Goal: Task Accomplishment & Management: Use online tool/utility

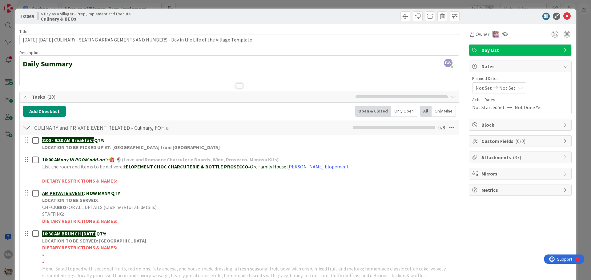
scroll to position [215, 0]
click at [563, 18] on icon at bounding box center [566, 16] width 7 height 7
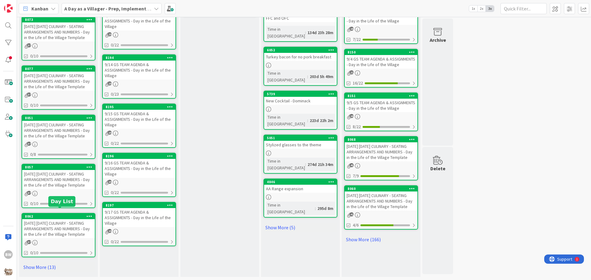
click at [53, 215] on div "8062" at bounding box center [60, 217] width 70 height 4
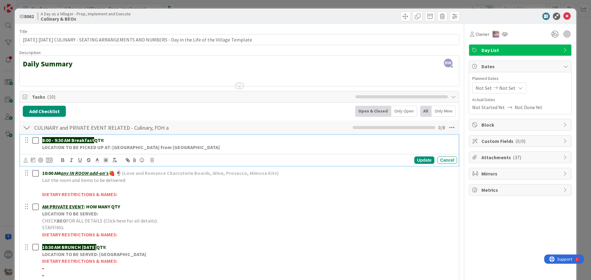
click at [115, 139] on p "8:00 - 9:30 AM Breakfast QTY:" at bounding box center [248, 140] width 412 height 7
click at [421, 159] on div "Update" at bounding box center [424, 160] width 20 height 7
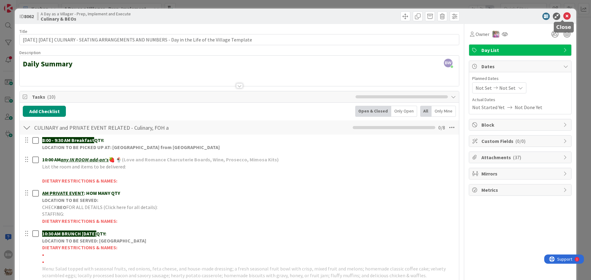
click at [564, 14] on icon at bounding box center [566, 16] width 7 height 7
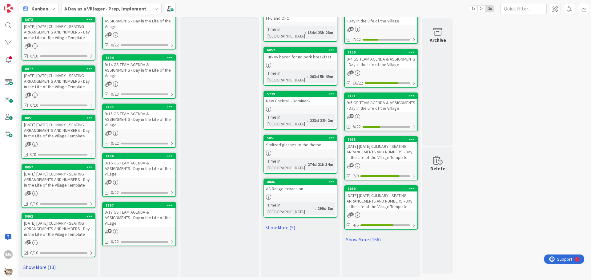
click at [43, 267] on link "Show More (13)" at bounding box center [59, 268] width 74 height 10
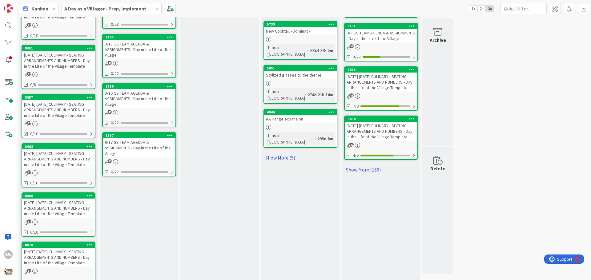
scroll to position [489, 0]
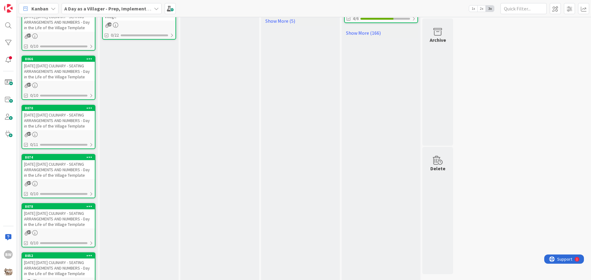
click at [46, 81] on div "[DATE] [DATE] CULINARY - SEATING ARRANGEMENTS AND NUMBERS - Day in the Life of …" at bounding box center [58, 71] width 73 height 19
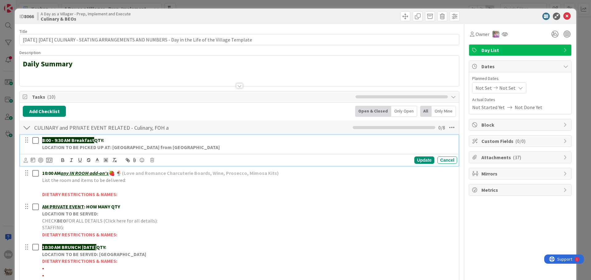
click at [117, 138] on p "8:00 - 9:30 AM Breakfast QTY:" at bounding box center [248, 140] width 412 height 7
drag, startPoint x: 180, startPoint y: 140, endPoint x: 105, endPoint y: 140, distance: 75.1
click at [105, 140] on p "8:00 - 9:30 AM Breakfast QTY: 2 WV [PERSON_NAME] (part of the UOP)" at bounding box center [248, 140] width 412 height 7
copy strong "2 WV [PERSON_NAME] (part of the UOP)"
click at [243, 131] on div "CULINARY and PRIVATE EVENT RELATED - Culinary, FOH and GS Team including BEOs C…" at bounding box center [239, 128] width 439 height 14
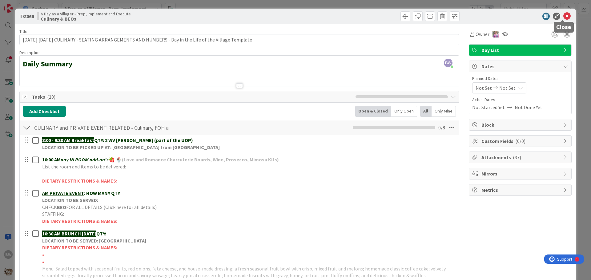
click at [565, 15] on icon at bounding box center [566, 16] width 7 height 7
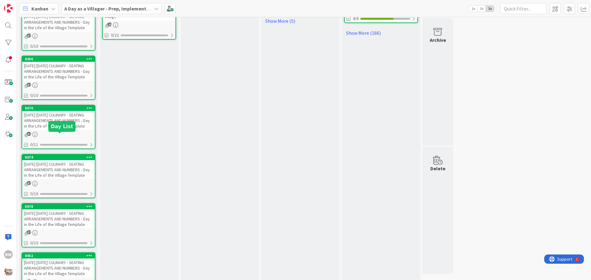
click at [58, 110] on div "8070" at bounding box center [60, 108] width 70 height 4
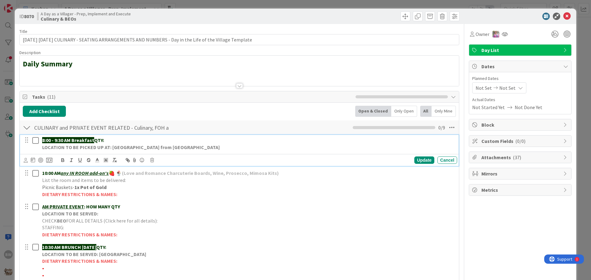
click at [114, 141] on p "8:00 - 9:30 AM Breakfast QTY:" at bounding box center [248, 140] width 412 height 7
drag, startPoint x: 173, startPoint y: 139, endPoint x: 145, endPoint y: 140, distance: 28.4
click at [145, 140] on p "8:00 - 9:30 AM Breakfast QTY: 2 2 WV [PERSON_NAME] (part of the UOP)" at bounding box center [248, 140] width 412 height 7
click at [108, 139] on strong "QTY: 2 2 WV [PERSON_NAME]" at bounding box center [125, 140] width 62 height 6
click at [418, 159] on div "Update" at bounding box center [424, 160] width 20 height 7
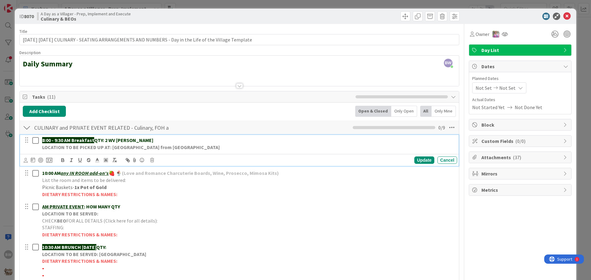
click at [155, 140] on p "8:00 - 9:30 AM Breakfast QTY: 2 WV [PERSON_NAME]" at bounding box center [248, 140] width 412 height 7
click at [143, 140] on strong "QTY: 2 WV [PERSON_NAME] in res" at bounding box center [130, 140] width 72 height 6
click at [161, 139] on strong "QTY: 2 WV [PERSON_NAME] (pd in res" at bounding box center [134, 140] width 80 height 6
click at [162, 139] on strong "QTY: 2 WV [PERSON_NAME] (pd in res" at bounding box center [134, 140] width 80 height 6
click at [420, 158] on div "Update" at bounding box center [424, 160] width 20 height 7
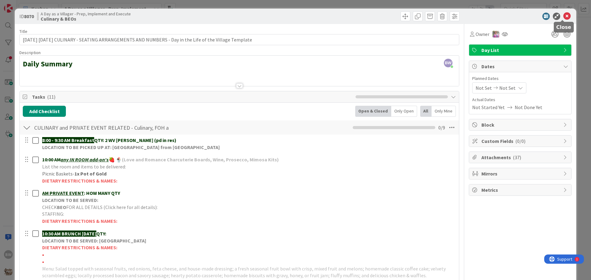
click at [563, 17] on icon at bounding box center [566, 16] width 7 height 7
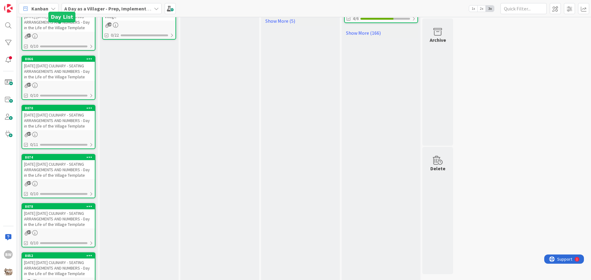
click at [42, 12] on div "8062" at bounding box center [60, 10] width 70 height 4
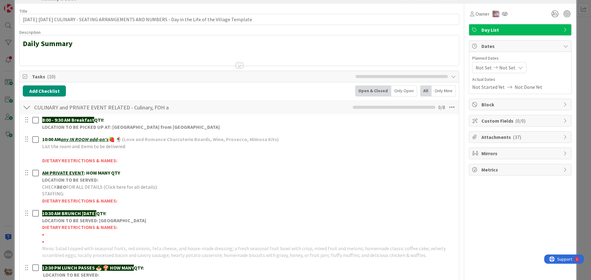
scroll to position [31, 0]
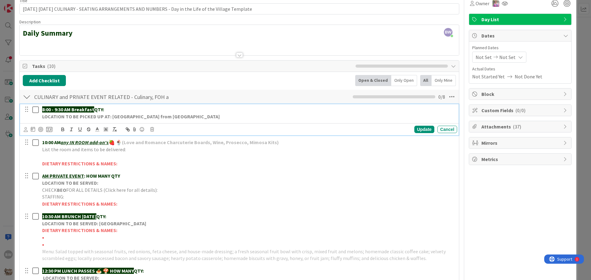
drag, startPoint x: 95, startPoint y: 109, endPoint x: 106, endPoint y: 108, distance: 10.6
click at [106, 108] on p "8:00 - 9:30 AM Breakfast QTY:" at bounding box center [248, 109] width 412 height 7
copy strong "QTY:"
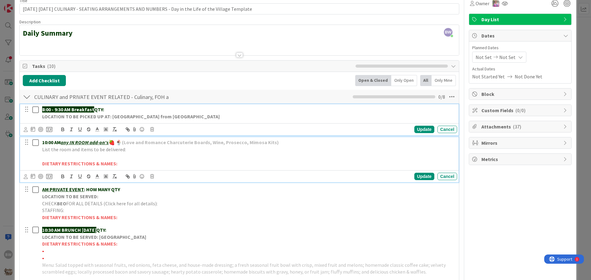
click at [287, 142] on p "10:00 AM any IN ROOM add-on's 🍓 🍨 (Love and Romance Charcuterie Boards, Wine, P…" at bounding box center [248, 142] width 412 height 7
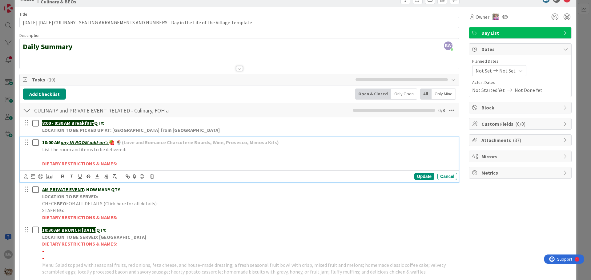
drag, startPoint x: 287, startPoint y: 142, endPoint x: 277, endPoint y: 143, distance: 9.6
click at [277, 143] on p "10:00 AM any IN ROOM add-on's 🍓 🍨 (Love and Romance Charcuterie Boards, Wine, P…" at bounding box center [248, 142] width 412 height 7
click at [418, 178] on div "Update" at bounding box center [424, 176] width 20 height 7
click at [132, 152] on p "List the room and items to be delivered:" at bounding box center [248, 149] width 412 height 7
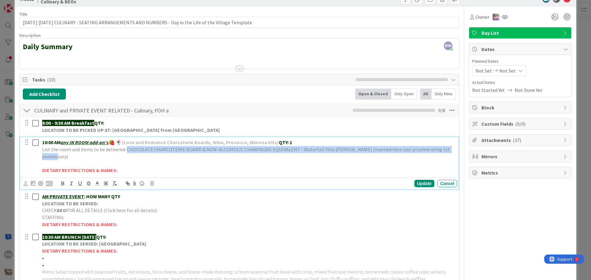
drag, startPoint x: 446, startPoint y: 149, endPoint x: 126, endPoint y: 149, distance: 320.1
click at [126, 149] on p "List the room and items to be delivered: CHOCOLATE CHARCUTERIE BOARD & NON-ALCO…" at bounding box center [248, 153] width 412 height 14
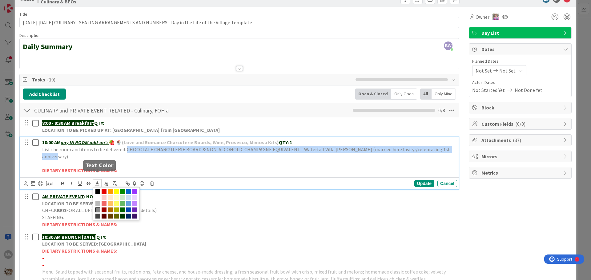
click at [97, 181] on icon at bounding box center [97, 184] width 6 height 6
click at [122, 214] on span at bounding box center [122, 216] width 5 height 5
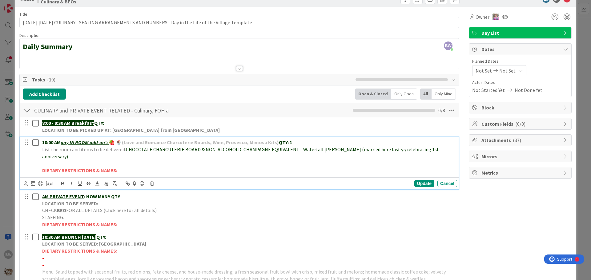
click at [243, 170] on div "10:00 AM any IN ROOM add-on's 🍓 🍨 (Love and Romance Charcuterie Boards, Wine, P…" at bounding box center [239, 163] width 439 height 52
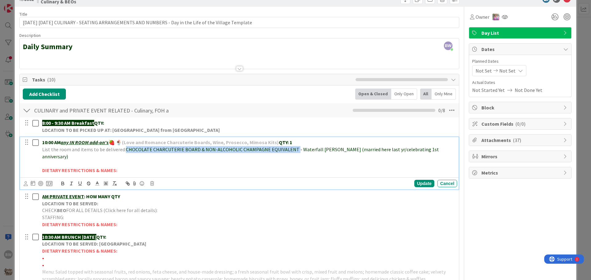
drag, startPoint x: 291, startPoint y: 149, endPoint x: 124, endPoint y: 151, distance: 166.5
click at [124, 151] on span "CHOCOLATE CHARCUTERIE BOARD & NON-ALCOHOLIC CHAMPAGNE EQUIVALENT - Waterfall [P…" at bounding box center [241, 153] width 398 height 13
click at [61, 181] on icon "button" at bounding box center [63, 184] width 6 height 6
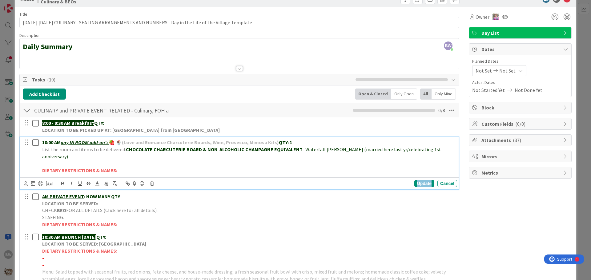
click at [414, 180] on div "Update" at bounding box center [424, 183] width 20 height 7
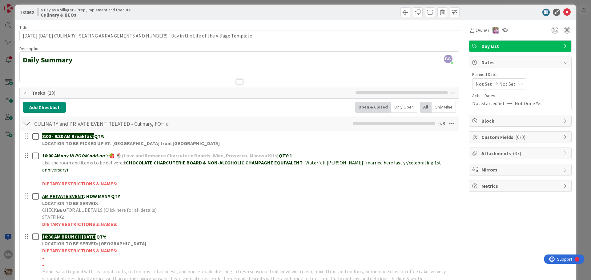
scroll to position [0, 0]
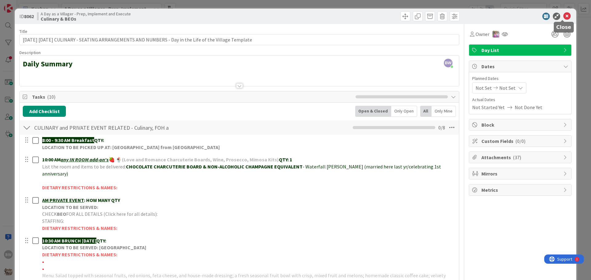
click at [564, 14] on icon at bounding box center [566, 16] width 7 height 7
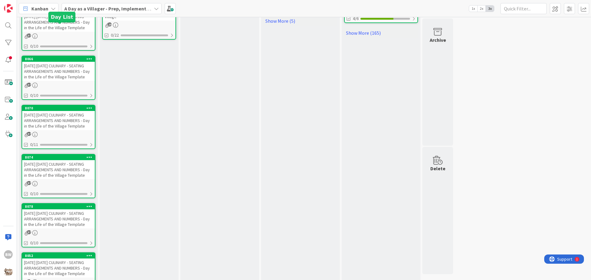
click at [49, 12] on div "8062" at bounding box center [60, 10] width 70 height 4
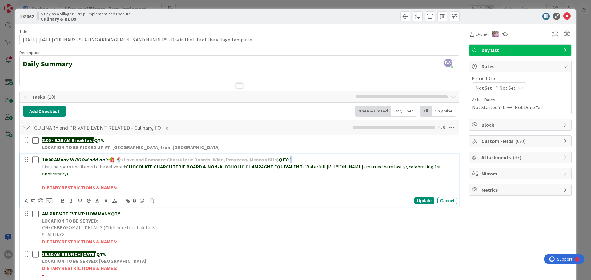
drag, startPoint x: 292, startPoint y: 160, endPoint x: 288, endPoint y: 159, distance: 3.4
click at [288, 159] on p "10:00 AM any IN ROOM add-on's 🍓 🍨 (Love and Romance Charcuterie Boards, Wine, P…" at bounding box center [248, 159] width 412 height 7
click at [450, 167] on div "10:00 AM any IN ROOM add-on's 🍓 🍨 (Love and Romance Charcuterie Boards, Wine, P…" at bounding box center [248, 174] width 417 height 39
drag, startPoint x: 142, startPoint y: 171, endPoint x: 71, endPoint y: 174, distance: 70.8
click at [71, 174] on span "- Waterfall [PERSON_NAME] (married here last yr/celebrating 1st anniversary); C…" at bounding box center [242, 170] width 400 height 13
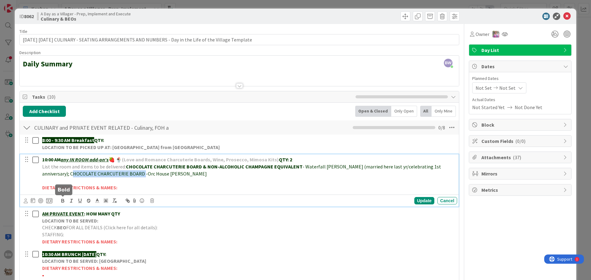
click at [63, 201] on icon "button" at bounding box center [63, 200] width 2 height 2
click at [419, 200] on div "Update" at bounding box center [424, 200] width 20 height 7
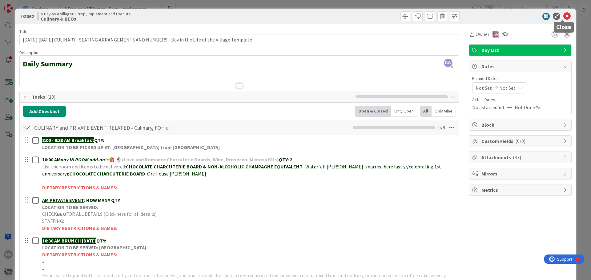
click at [564, 15] on icon at bounding box center [566, 16] width 7 height 7
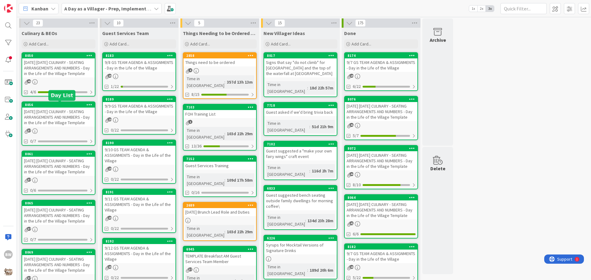
click at [56, 104] on div "8056" at bounding box center [60, 105] width 70 height 4
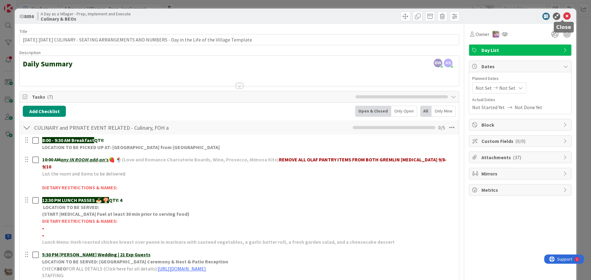
click at [564, 14] on icon at bounding box center [566, 16] width 7 height 7
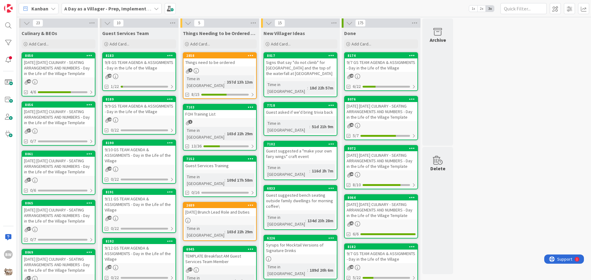
click at [57, 157] on div "[DATE] [DATE] CULINARY - SEATING ARRANGEMENTS AND NUMBERS - Day in the Life of …" at bounding box center [58, 166] width 73 height 19
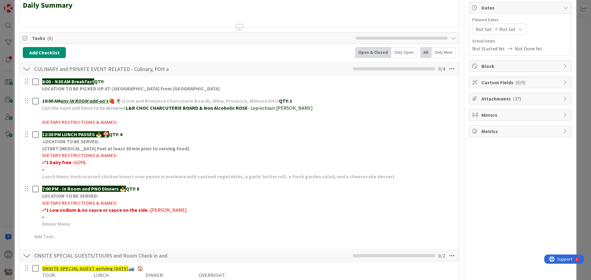
scroll to position [62, 0]
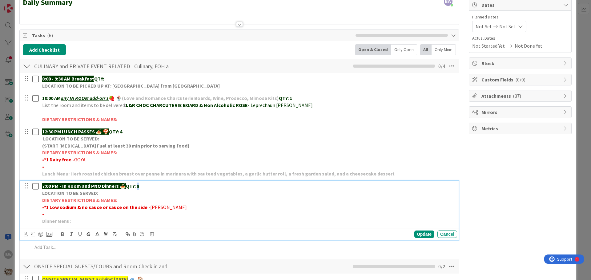
click at [139, 186] on strong "QTY: 8" at bounding box center [132, 186] width 13 height 6
click at [415, 235] on div "Update" at bounding box center [424, 234] width 20 height 7
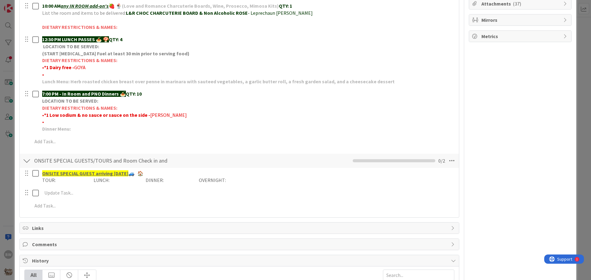
scroll to position [0, 0]
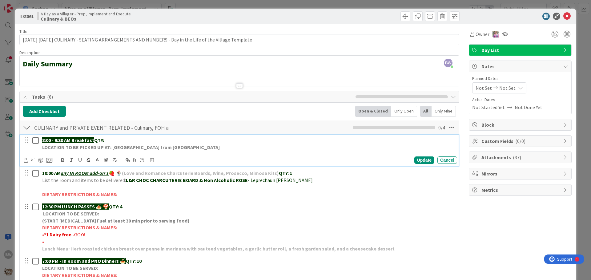
click at [113, 140] on p "8:00 - 9:30 AM Breakfast QTY:" at bounding box center [248, 140] width 412 height 7
click at [416, 159] on div "Update" at bounding box center [424, 160] width 20 height 7
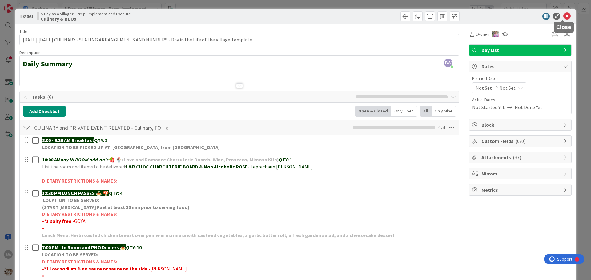
click at [563, 13] on icon at bounding box center [566, 16] width 7 height 7
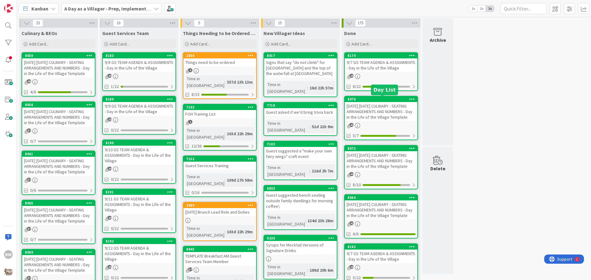
click at [378, 101] on div "8076" at bounding box center [382, 99] width 70 height 4
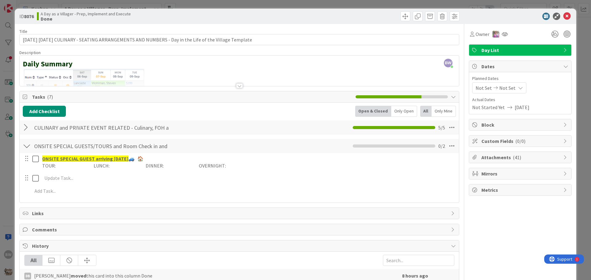
click at [45, 97] on span "Tasks ( 7 )" at bounding box center [192, 96] width 320 height 7
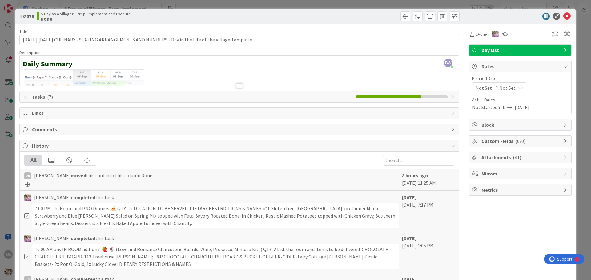
click at [451, 94] on icon at bounding box center [453, 96] width 5 height 5
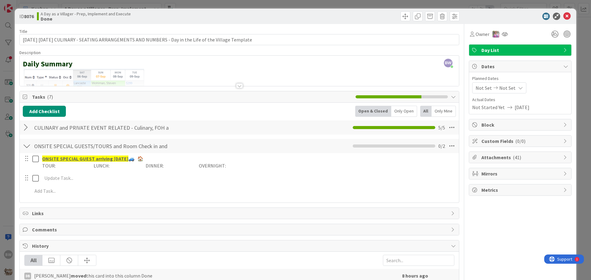
click at [24, 127] on div at bounding box center [27, 127] width 8 height 11
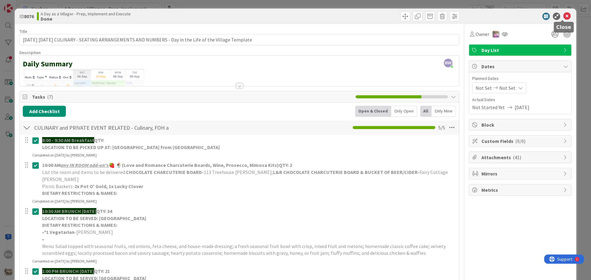
click at [563, 14] on icon at bounding box center [566, 16] width 7 height 7
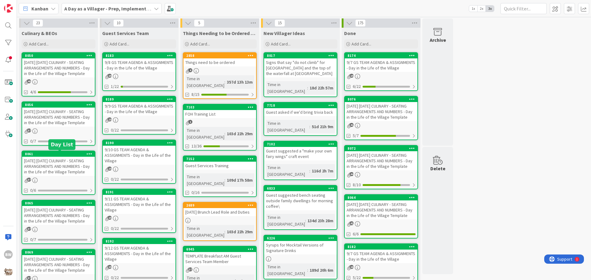
click at [55, 156] on div "8061" at bounding box center [60, 154] width 70 height 4
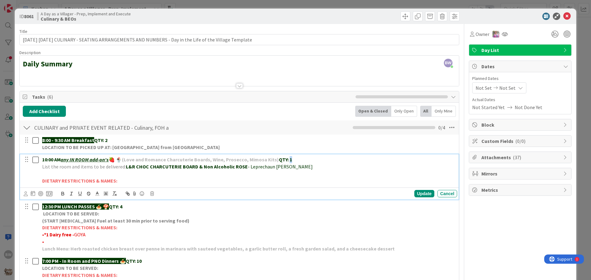
click at [288, 159] on strong "QTY: 1" at bounding box center [285, 160] width 13 height 6
click at [296, 168] on p "List the room and items to be delivered: L&R CHOC CHARCUTERIE BOARD & Non Alcoh…" at bounding box center [248, 166] width 412 height 7
drag, startPoint x: 350, startPoint y: 166, endPoint x: 297, endPoint y: 168, distance: 53.6
click at [297, 168] on span "- Leprechaun [PERSON_NAME]; BUCKET OF MIXED CIDERS -Orc House [PERSON_NAME]" at bounding box center [340, 167] width 185 height 6
click at [62, 194] on icon "button" at bounding box center [63, 195] width 2 height 2
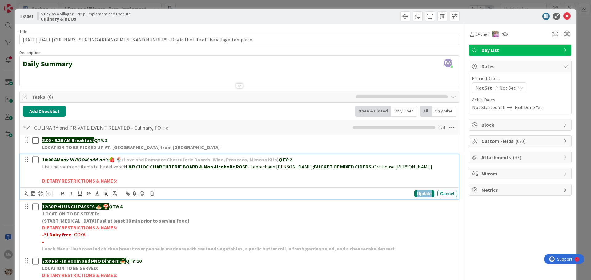
click at [426, 193] on div "Update" at bounding box center [424, 193] width 20 height 7
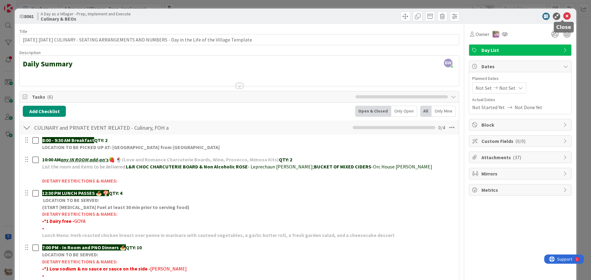
click at [563, 14] on icon at bounding box center [566, 16] width 7 height 7
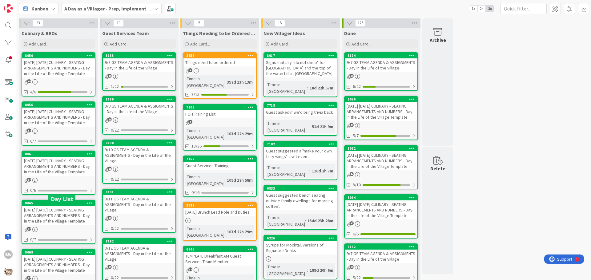
click at [60, 206] on div "8065" at bounding box center [60, 203] width 70 height 4
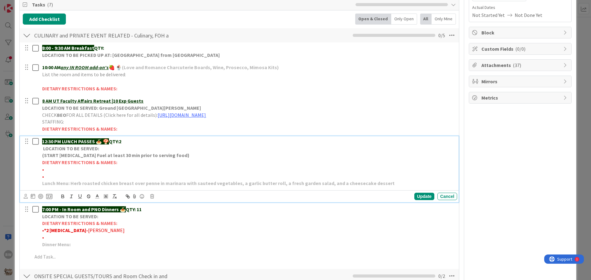
click at [121, 140] on strong "QTY:2" at bounding box center [115, 142] width 12 height 6
click at [122, 140] on strong "QTY: 2" at bounding box center [115, 142] width 13 height 6
click at [414, 199] on div "Update" at bounding box center [424, 196] width 20 height 7
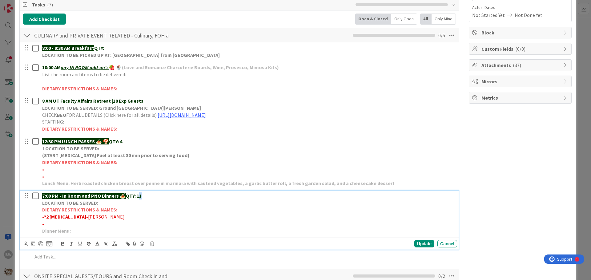
click at [141, 196] on p "7:00 PM - In Room and PNO Dinners 🍝 QTY: 11" at bounding box center [248, 196] width 412 height 7
click at [418, 243] on div "Update" at bounding box center [424, 243] width 20 height 7
click at [48, 222] on p "•" at bounding box center [248, 224] width 412 height 7
drag, startPoint x: 91, startPoint y: 224, endPoint x: 44, endPoint y: 224, distance: 46.5
click at [44, 224] on span "•*1 Dairy/tomato allergy -[PERSON_NAME]" at bounding box center [88, 224] width 92 height 6
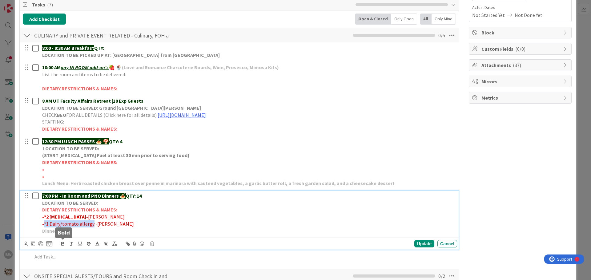
click at [62, 245] on icon "button" at bounding box center [63, 245] width 2 height 2
click at [147, 219] on p "• *2 [MEDICAL_DATA]- [PERSON_NAME]" at bounding box center [248, 217] width 412 height 7
click at [84, 217] on strong "*2 [MEDICAL_DATA]-" at bounding box center [66, 217] width 44 height 6
click at [414, 241] on div "Update" at bounding box center [424, 243] width 20 height 7
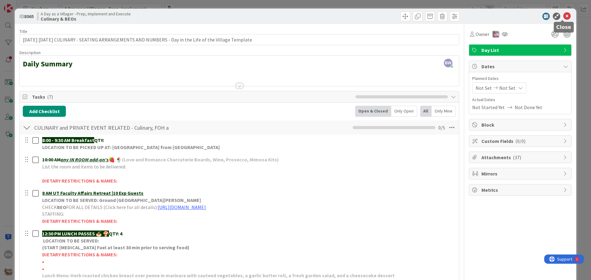
click at [563, 15] on icon at bounding box center [566, 16] width 7 height 7
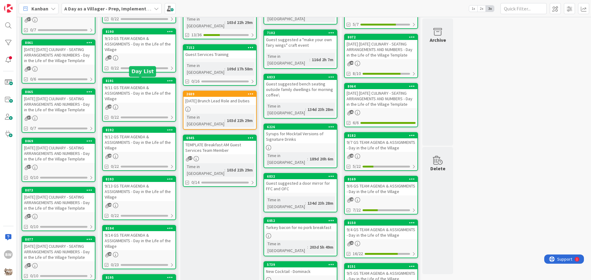
scroll to position [123, 0]
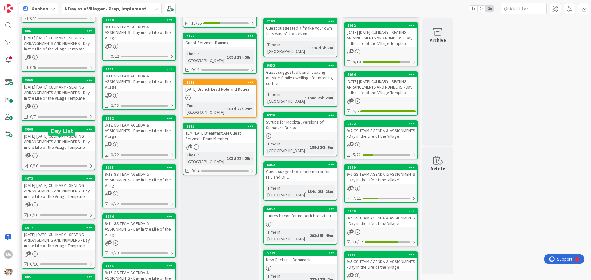
click at [54, 132] on div "8069" at bounding box center [60, 129] width 70 height 4
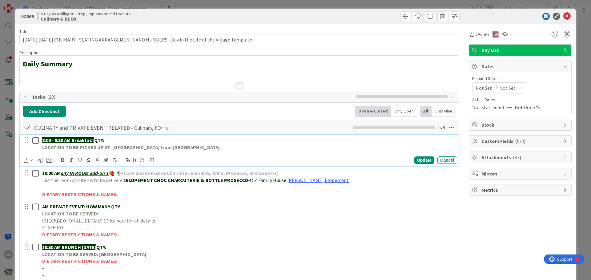
click at [113, 138] on p "8:00 - 9:30 AM Breakfast QTY:" at bounding box center [248, 140] width 412 height 7
click at [416, 161] on div "Update" at bounding box center [424, 160] width 20 height 7
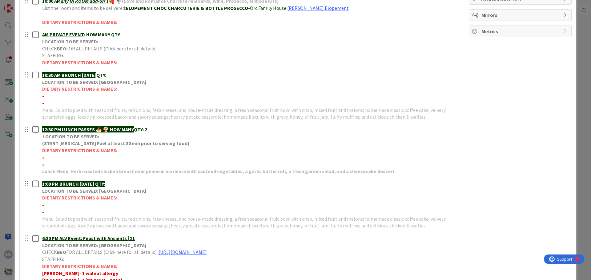
scroll to position [215, 0]
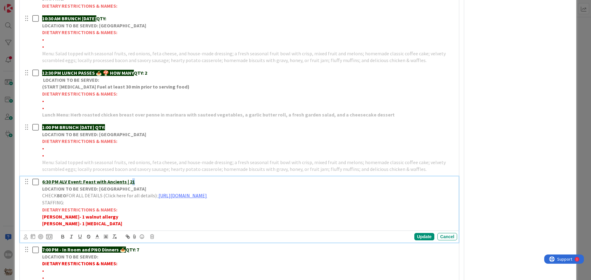
click at [132, 181] on p "6:30 PM ALV Event: Feast with Ancients | 21" at bounding box center [248, 182] width 412 height 7
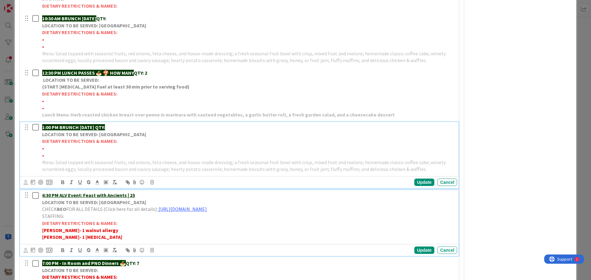
scroll to position [229, 0]
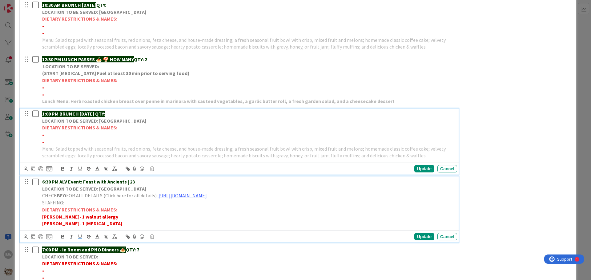
click at [107, 126] on div "1:00 PM BRUNCH [DATE] QTY: LOCATION TO BE SERVED: Willows Landing DIETARY RESTR…" at bounding box center [248, 135] width 417 height 53
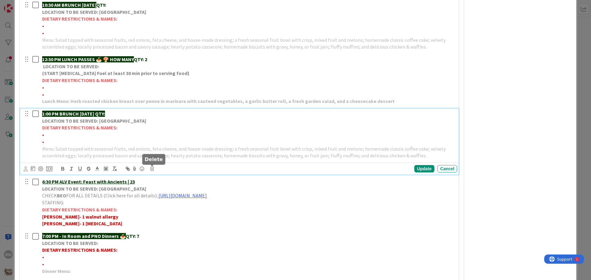
click at [152, 168] on icon at bounding box center [152, 169] width 4 height 4
click at [169, 196] on div "Delete" at bounding box center [167, 195] width 23 height 11
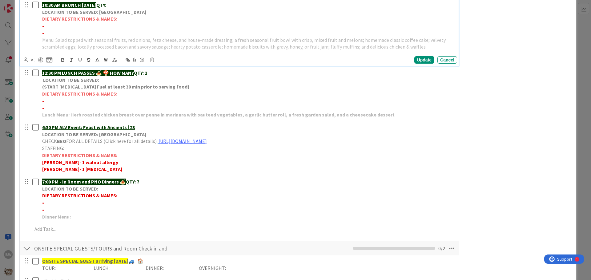
click at [88, 9] on strong "LOCATION TO BE SERVED: [GEOGRAPHIC_DATA]" at bounding box center [94, 12] width 104 height 6
click at [152, 59] on icon at bounding box center [152, 60] width 4 height 4
click at [165, 88] on div "Delete" at bounding box center [167, 86] width 23 height 11
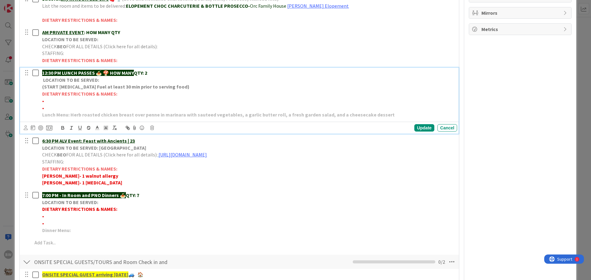
drag, startPoint x: 112, startPoint y: 72, endPoint x: 138, endPoint y: 71, distance: 25.9
click at [138, 71] on p "12:30 PM LUNCH PASSES 🍝 🍄 HOW MANY QTY: 2" at bounding box center [248, 73] width 412 height 7
drag, startPoint x: 42, startPoint y: 94, endPoint x: 120, endPoint y: 106, distance: 79.1
click at [120, 106] on div "12:30 PM LUNCH PASSES 🍝 🍄 QTY: 2 LOCATION TO BE SERVED: (START [MEDICAL_DATA] F…" at bounding box center [248, 94] width 417 height 53
copy div "DIETARY RESTRICTIONS & NAMES: • •"
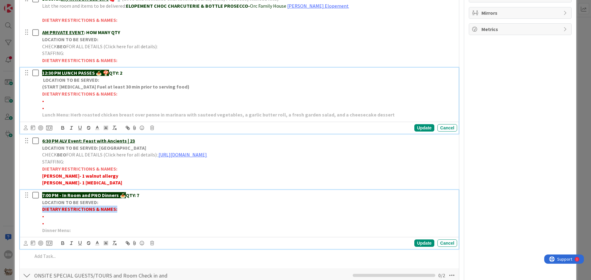
drag, startPoint x: 41, startPoint y: 211, endPoint x: 115, endPoint y: 207, distance: 73.9
click at [115, 207] on div "7:00 PM - In Room and PNO Dinners 🍝 QTY: 7 LOCATION TO BE SERVED: DIETARY RESTR…" at bounding box center [248, 213] width 417 height 46
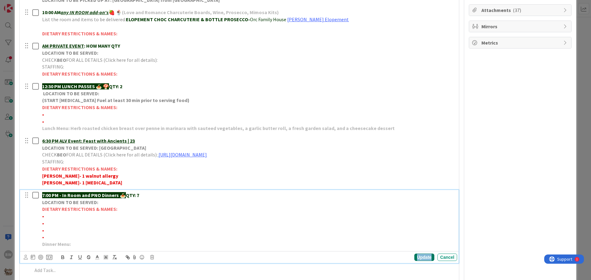
click at [416, 258] on div "Update" at bounding box center [424, 257] width 20 height 7
drag, startPoint x: 138, startPoint y: 195, endPoint x: 143, endPoint y: 194, distance: 5.2
click at [143, 194] on p "7:00 PM - In Room and PNO Dinners 🍝 QTY: 7" at bounding box center [248, 195] width 412 height 7
click at [416, 257] on div "Update" at bounding box center [424, 257] width 20 height 7
click at [45, 216] on p "•" at bounding box center [248, 216] width 412 height 7
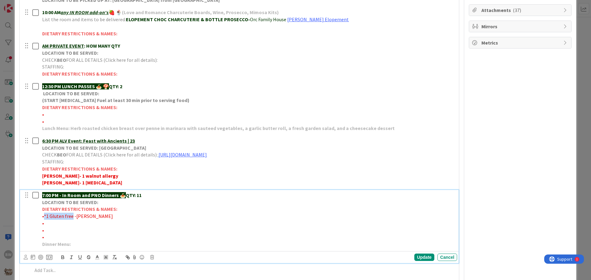
drag, startPoint x: 70, startPoint y: 216, endPoint x: 43, endPoint y: 215, distance: 26.2
click at [43, 215] on span "•*1 Gluten free -[PERSON_NAME]" at bounding box center [77, 216] width 71 height 6
click at [63, 259] on icon "button" at bounding box center [63, 258] width 6 height 6
click at [417, 257] on div "Update" at bounding box center [424, 257] width 20 height 7
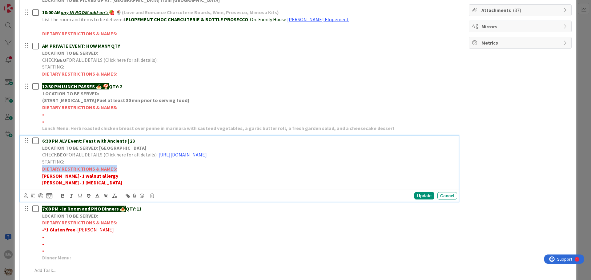
drag, startPoint x: 43, startPoint y: 167, endPoint x: 115, endPoint y: 168, distance: 72.3
click at [115, 168] on strong "DIETARY RESTRICTIONS & NAMES:" at bounding box center [79, 169] width 75 height 6
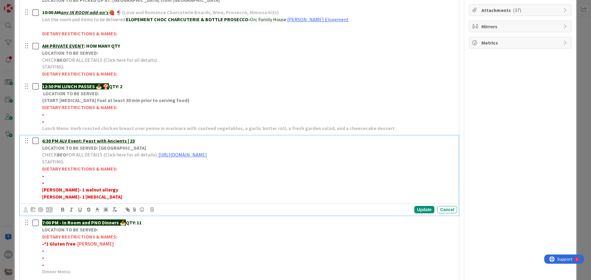
click at [46, 176] on p "•" at bounding box center [248, 176] width 412 height 7
drag, startPoint x: 128, startPoint y: 223, endPoint x: 136, endPoint y: 222, distance: 8.1
click at [136, 222] on strong "QTY: 11" at bounding box center [134, 223] width 16 height 6
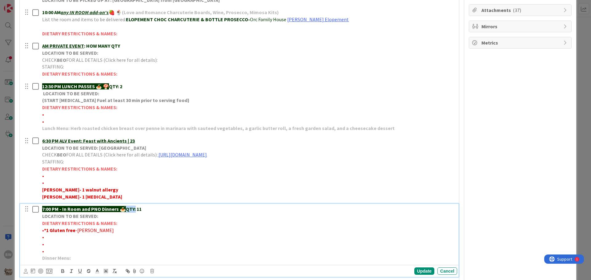
scroll to position [134, 0]
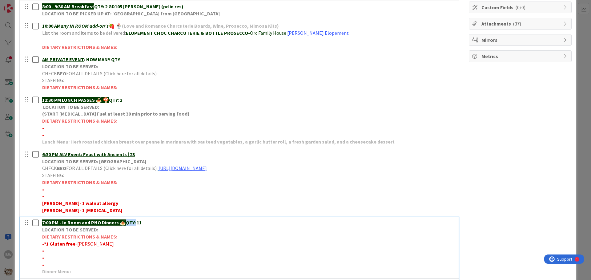
copy strong "QTY:"
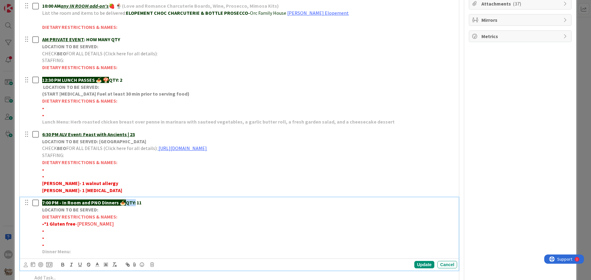
scroll to position [165, 0]
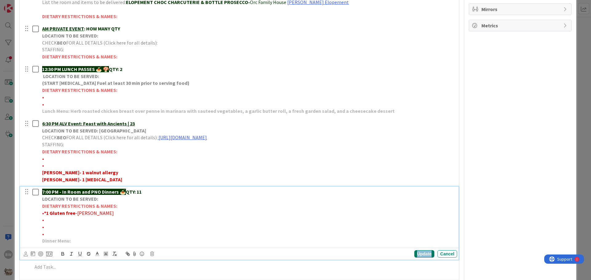
click at [418, 255] on div "Update" at bounding box center [424, 254] width 20 height 7
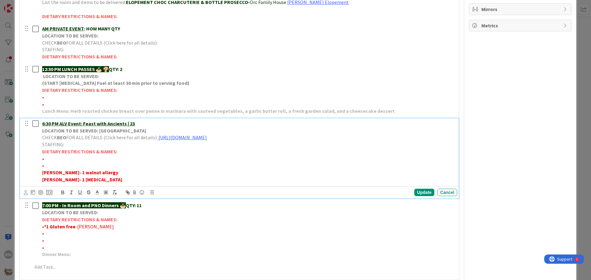
click at [130, 124] on u "6:30 PM ALV Event: Feast with Ancients | 23" at bounding box center [88, 124] width 93 height 6
paste div
click at [44, 158] on p "•" at bounding box center [248, 158] width 412 height 7
drag, startPoint x: 82, startPoint y: 160, endPoint x: 44, endPoint y: 160, distance: 37.9
click at [44, 160] on span "•*1 [MEDICAL_DATA] -[GEOGRAPHIC_DATA]" at bounding box center [88, 159] width 92 height 6
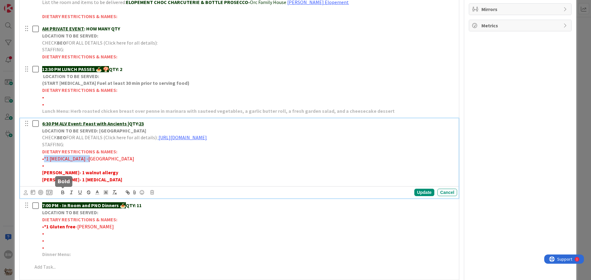
click at [63, 192] on icon "button" at bounding box center [63, 193] width 6 height 6
click at [122, 162] on p "• *1 [MEDICAL_DATA] -[GEOGRAPHIC_DATA]" at bounding box center [248, 158] width 412 height 7
click at [45, 166] on p "•" at bounding box center [248, 165] width 412 height 7
click at [46, 166] on span "•*1 No red meat -PENMORE" at bounding box center [71, 166] width 58 height 6
drag, startPoint x: 74, startPoint y: 165, endPoint x: 44, endPoint y: 165, distance: 30.8
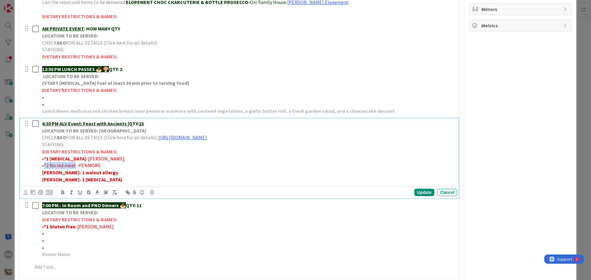
click at [44, 165] on span "•*2 No red meat -PENMORE" at bounding box center [71, 166] width 58 height 6
click at [63, 193] on icon "button" at bounding box center [63, 193] width 6 height 6
click at [419, 193] on div "Update" at bounding box center [424, 192] width 20 height 7
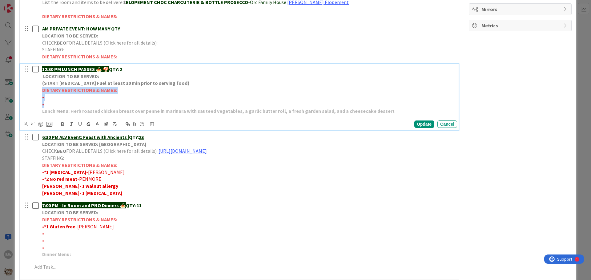
drag, startPoint x: 42, startPoint y: 90, endPoint x: 120, endPoint y: 102, distance: 78.4
click at [120, 102] on div "12:30 PM LUNCH PASSES 🍝 🍄 QTY: 2 LOCATION TO BE SERVED: (START [MEDICAL_DATA] F…" at bounding box center [248, 90] width 417 height 53
copy div "DIETARY RESTRICTIONS & NAMES: • •"
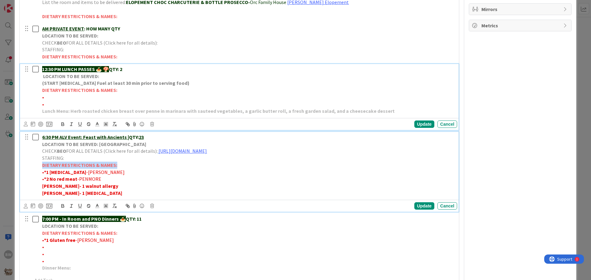
drag, startPoint x: 42, startPoint y: 165, endPoint x: 117, endPoint y: 166, distance: 75.4
click at [117, 166] on div "6:30 PM ALV Event: Feast with Ancients | QTY: 23 LOCATION TO BE SERVED: Village…" at bounding box center [248, 165] width 417 height 66
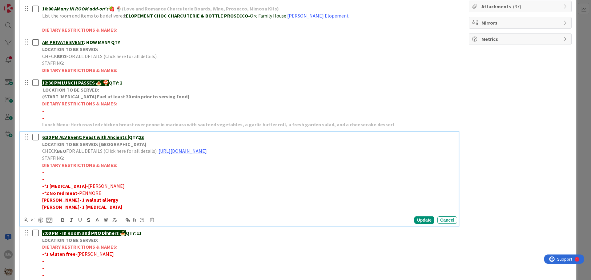
click at [47, 171] on p "•" at bounding box center [248, 172] width 412 height 7
click at [45, 179] on p "•" at bounding box center [248, 179] width 412 height 7
drag, startPoint x: 78, startPoint y: 179, endPoint x: 44, endPoint y: 179, distance: 34.2
click at [44, 179] on span "•*1 Walnut allergy -[PERSON_NAME]" at bounding box center [81, 179] width 78 height 6
click at [63, 220] on icon "button" at bounding box center [63, 221] width 6 height 6
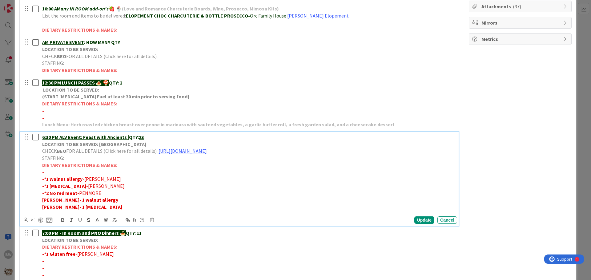
click at [116, 201] on p "[PERSON_NAME]- 1 walnut allergy" at bounding box center [248, 200] width 412 height 7
drag, startPoint x: 108, startPoint y: 208, endPoint x: 43, endPoint y: 202, distance: 65.2
click at [43, 202] on div "6:30 PM ALV Event: Feast with Ancients | QTY: 23 LOCATION TO BE SERVED: Village…" at bounding box center [248, 172] width 417 height 81
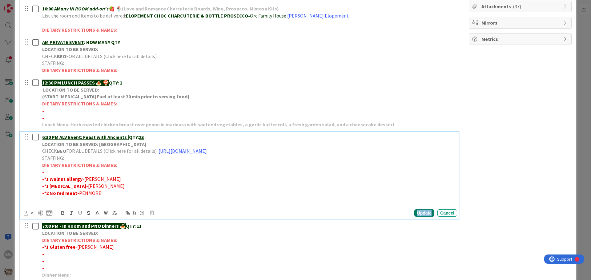
click at [417, 211] on div "Update" at bounding box center [424, 213] width 20 height 7
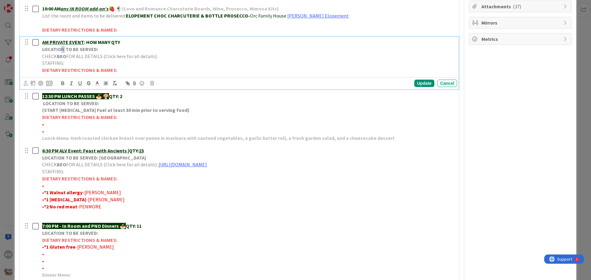
click at [62, 49] on strong "LOCATION TO BE SERVED:" at bounding box center [70, 49] width 56 height 6
click at [152, 84] on icon at bounding box center [152, 83] width 4 height 4
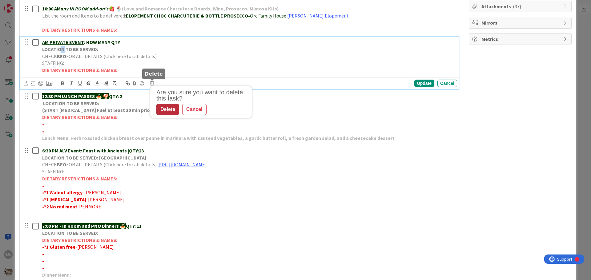
click at [164, 110] on div "Delete" at bounding box center [167, 109] width 23 height 11
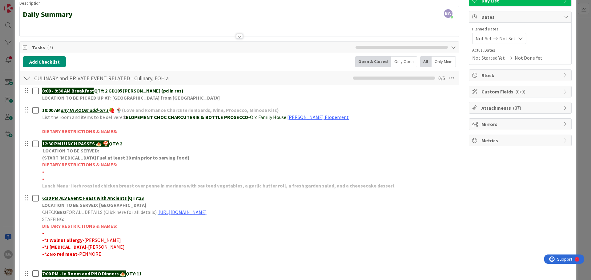
scroll to position [0, 0]
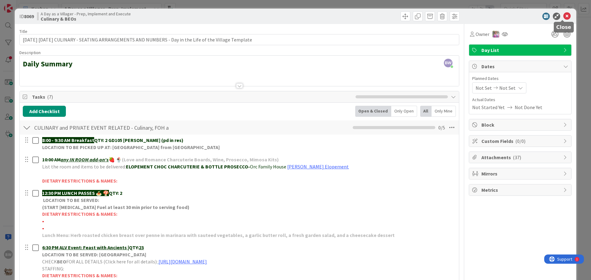
click at [564, 16] on icon at bounding box center [566, 16] width 7 height 7
